Goal: Task Accomplishment & Management: Manage account settings

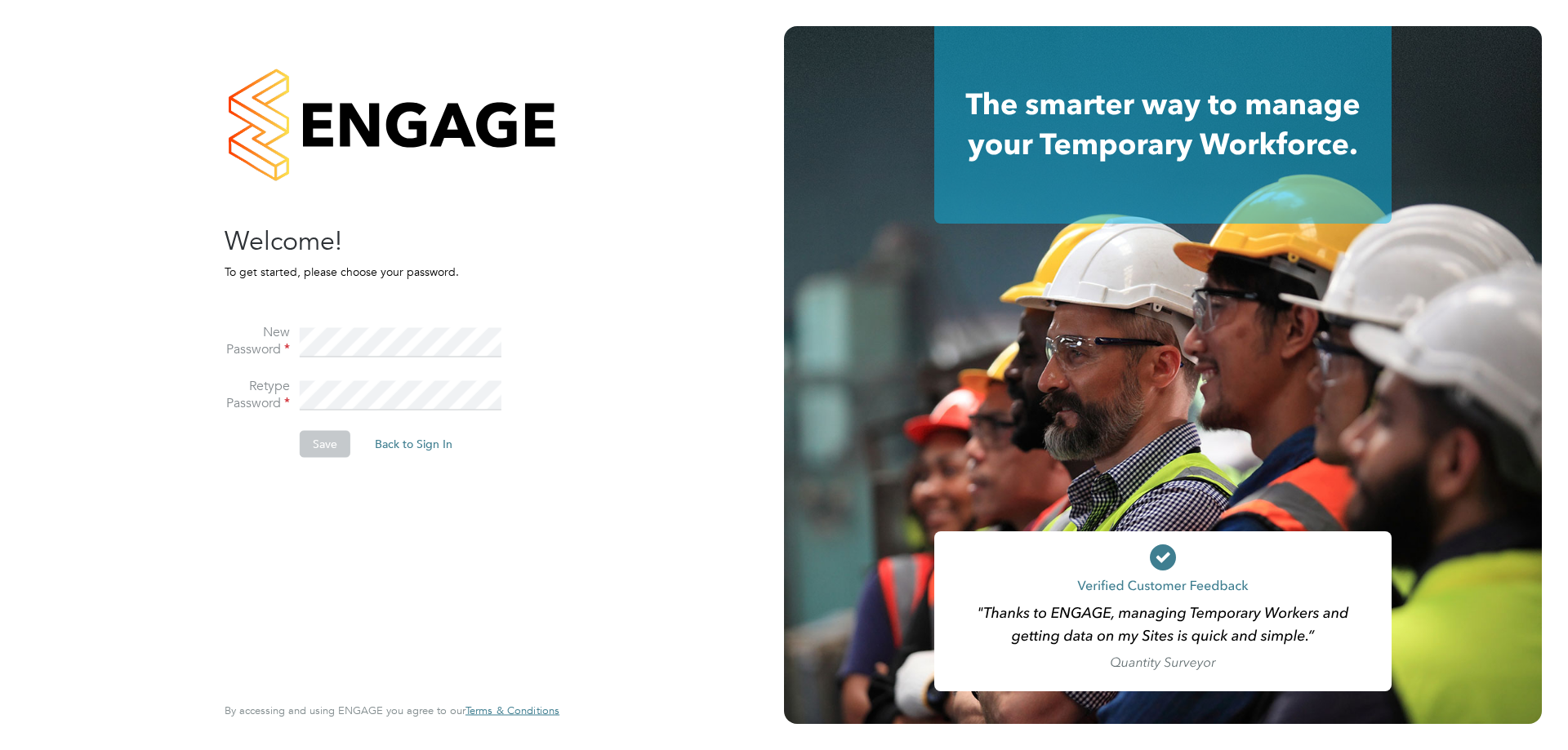
click at [370, 326] on li "New Password" at bounding box center [384, 351] width 319 height 54
click at [314, 442] on button "Save" at bounding box center [325, 444] width 50 height 26
click at [279, 319] on button "Back to Sign In" at bounding box center [276, 320] width 103 height 26
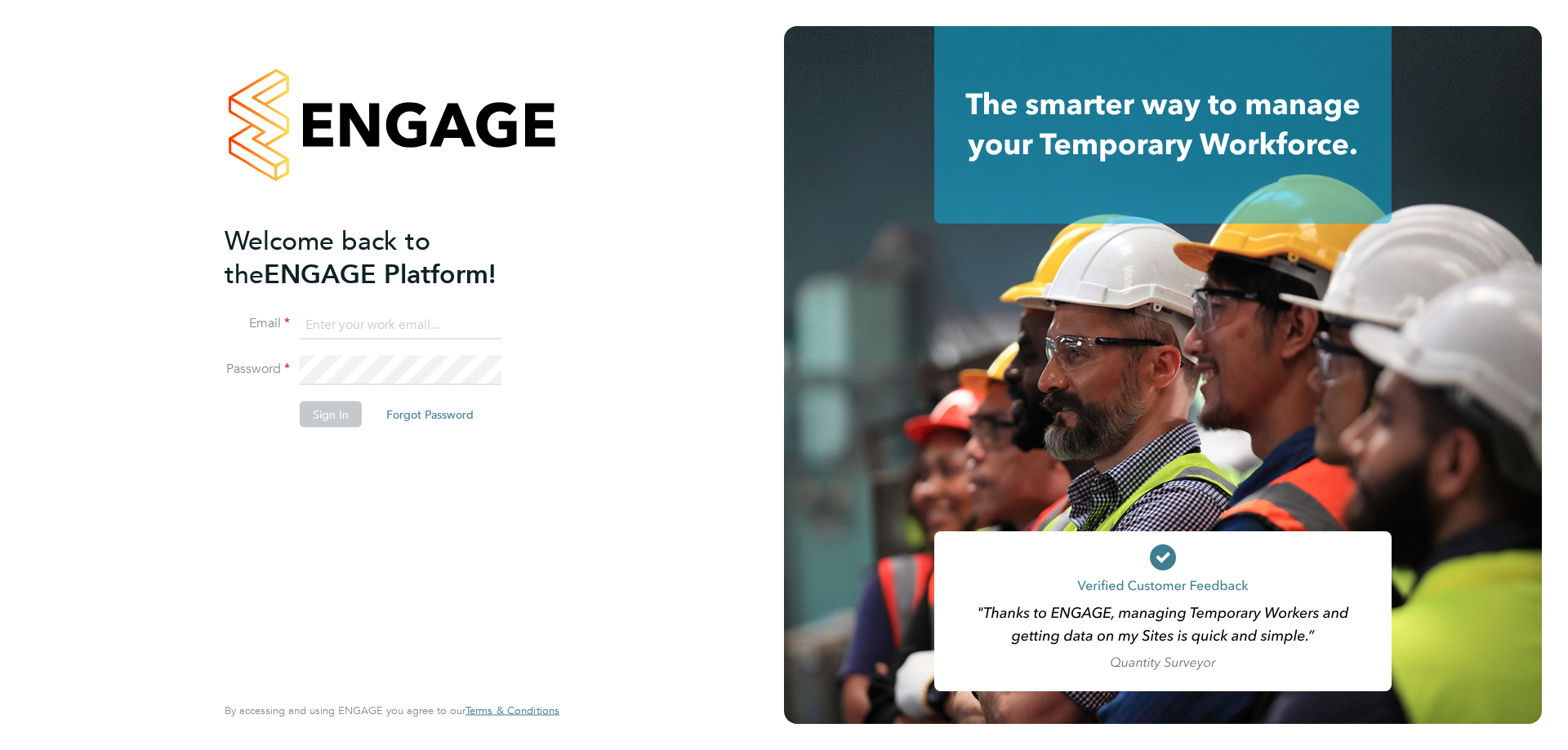
click at [447, 313] on input at bounding box center [401, 325] width 201 height 30
type input "[EMAIL_ADDRESS][DOMAIN_NAME]"
drag, startPoint x: 337, startPoint y: 413, endPoint x: 345, endPoint y: 418, distance: 9.4
click at [337, 414] on button "Sign In" at bounding box center [331, 414] width 62 height 26
